Goal: Navigation & Orientation: Understand site structure

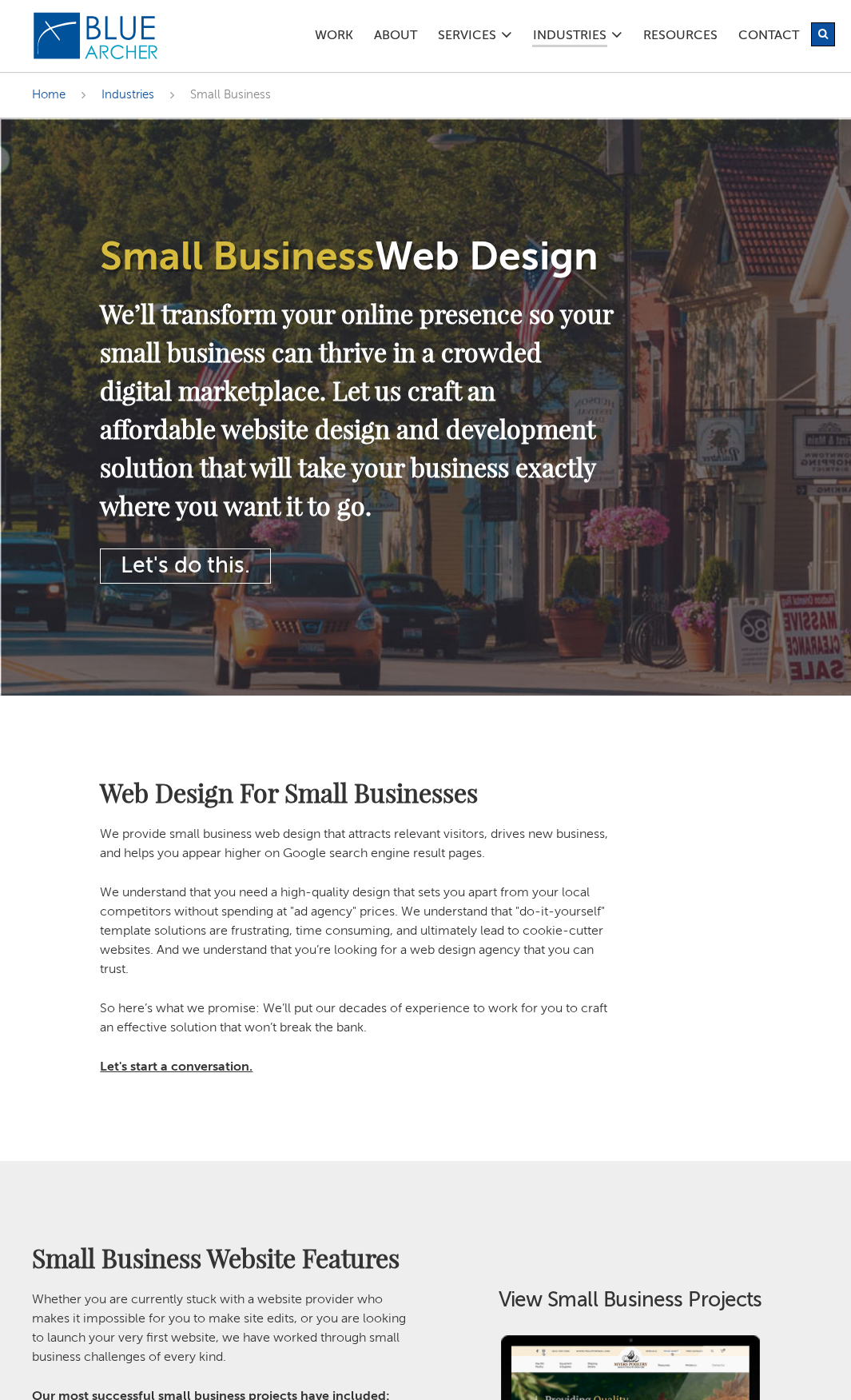
click at [331, 31] on link "Work" at bounding box center [333, 38] width 40 height 17
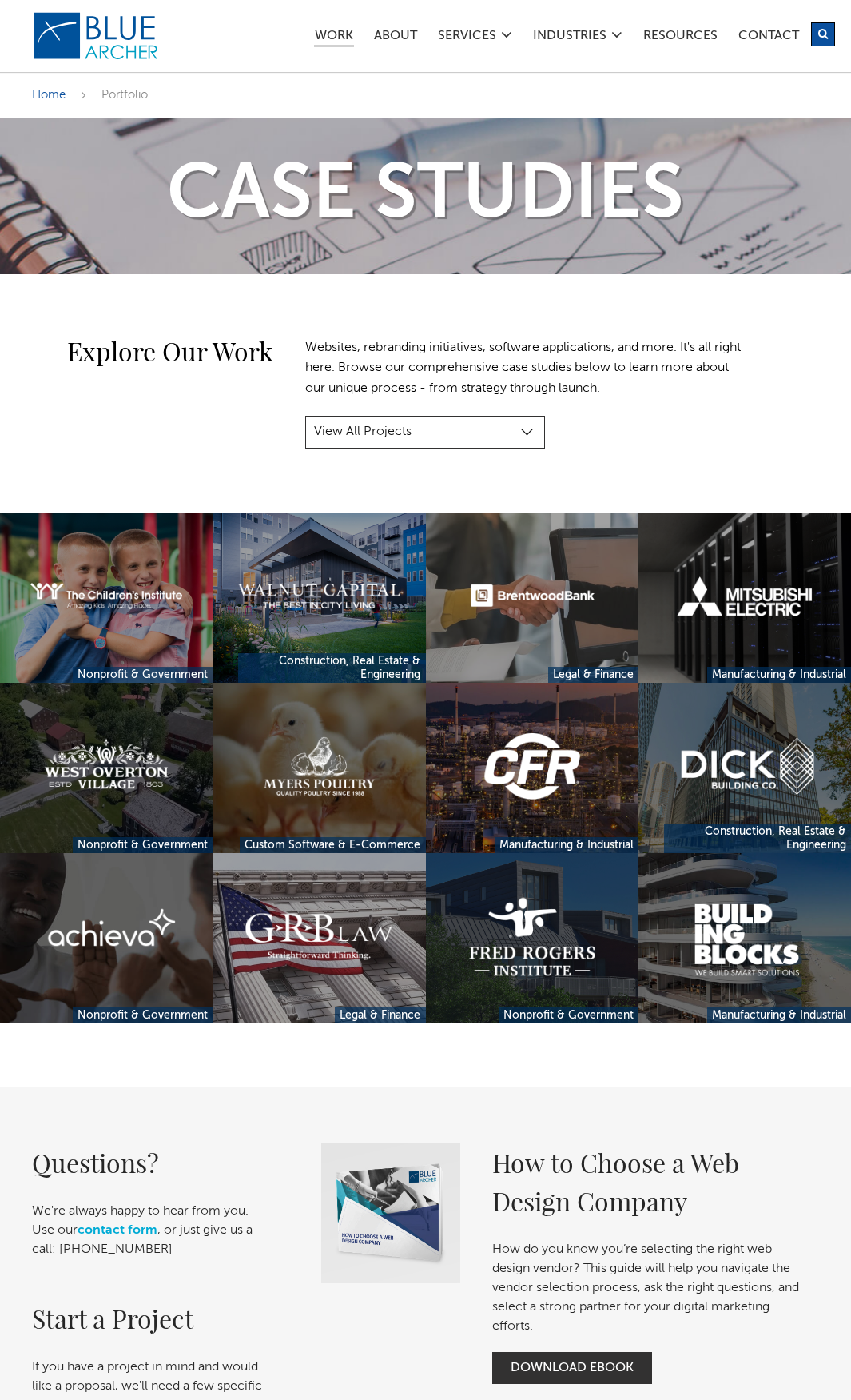
click at [401, 31] on link "ABOUT" at bounding box center [395, 38] width 44 height 17
